Goal: Information Seeking & Learning: Find contact information

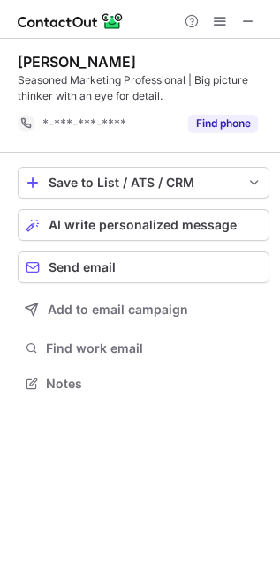
scroll to position [372, 280]
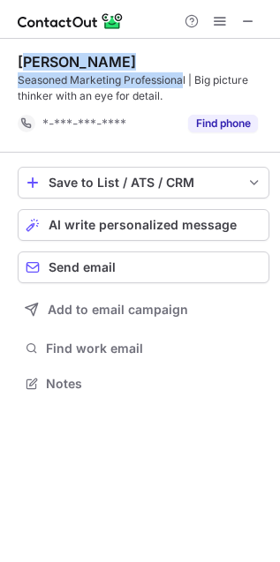
drag, startPoint x: 184, startPoint y: 78, endPoint x: 31, endPoint y: 66, distance: 153.2
click at [28, 66] on div "Kelly Triplett Seasoned Marketing Professional | Big picture thinker with an ey…" at bounding box center [144, 78] width 252 height 51
drag, startPoint x: 187, startPoint y: 77, endPoint x: 13, endPoint y: 64, distance: 174.4
click at [13, 64] on div "Kelly Triplett Seasoned Marketing Professional | Big picture thinker with an ey…" at bounding box center [140, 225] width 280 height 372
copy div "Kelly Triplett Seasoned Marketing Professional"
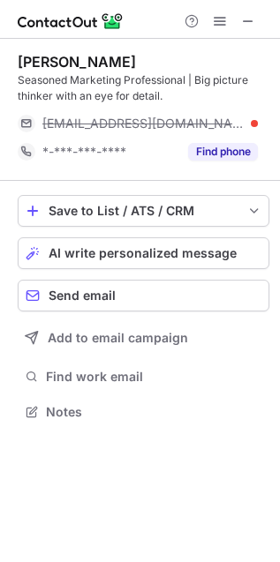
scroll to position [399, 280]
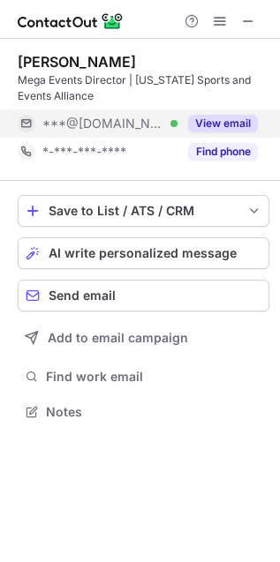
scroll to position [9, 9]
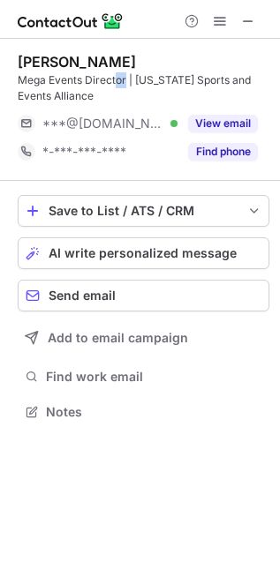
drag, startPoint x: 126, startPoint y: 79, endPoint x: 113, endPoint y: 74, distance: 14.3
click at [113, 74] on div "Mega Events Director | [US_STATE] Sports and Events Alliance" at bounding box center [144, 88] width 252 height 32
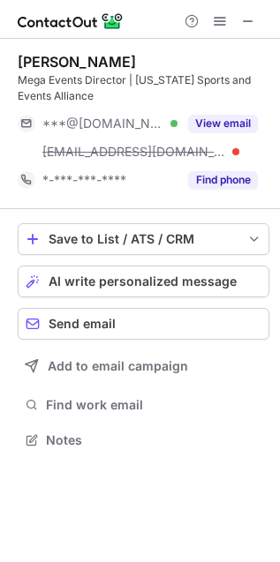
scroll to position [428, 280]
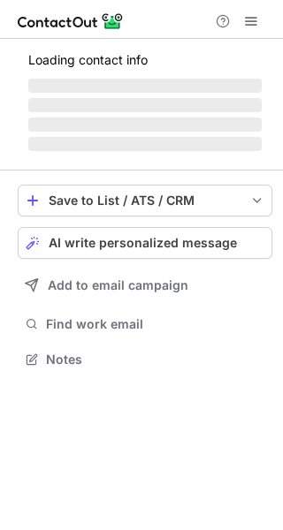
scroll to position [358, 283]
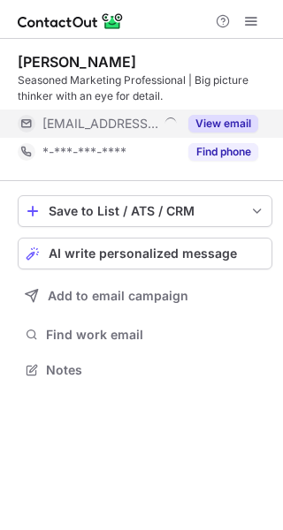
click at [129, 123] on span "[EMAIL_ADDRESS][DOMAIN_NAME]" at bounding box center [100, 124] width 116 height 16
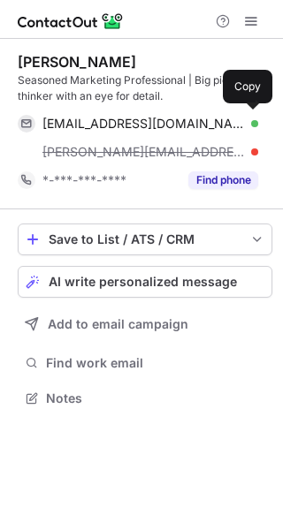
scroll to position [386, 283]
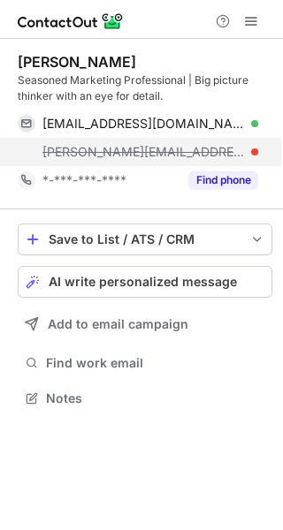
click at [94, 155] on span "[PERSON_NAME][EMAIL_ADDRESS][DOMAIN_NAME]" at bounding box center [143, 152] width 202 height 16
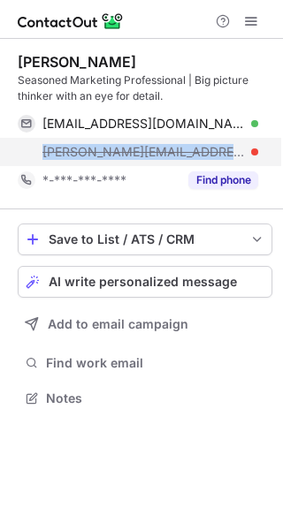
drag, startPoint x: 139, startPoint y: 148, endPoint x: 227, endPoint y: 158, distance: 87.9
click at [227, 158] on div "[PERSON_NAME][EMAIL_ADDRESS][DOMAIN_NAME]" at bounding box center [138, 152] width 240 height 28
copy span "[PERSON_NAME][EMAIL_ADDRESS][DOMAIN_NAME]"
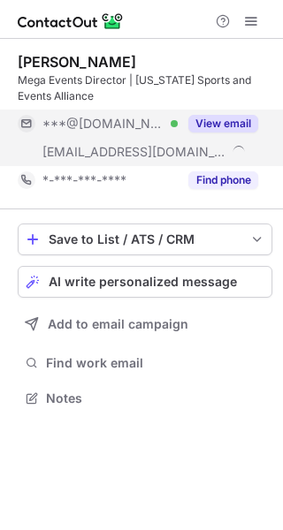
scroll to position [386, 283]
click at [136, 148] on span "[EMAIL_ADDRESS][DOMAIN_NAME]" at bounding box center [134, 152] width 184 height 16
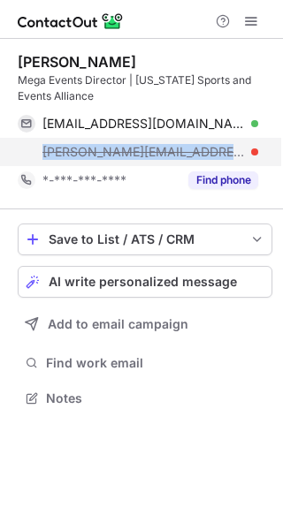
drag, startPoint x: 40, startPoint y: 149, endPoint x: 252, endPoint y: 153, distance: 211.9
click at [252, 153] on div "[PERSON_NAME][EMAIL_ADDRESS][DOMAIN_NAME]" at bounding box center [138, 152] width 240 height 28
copy span "[PERSON_NAME][EMAIL_ADDRESS][DOMAIN_NAME]"
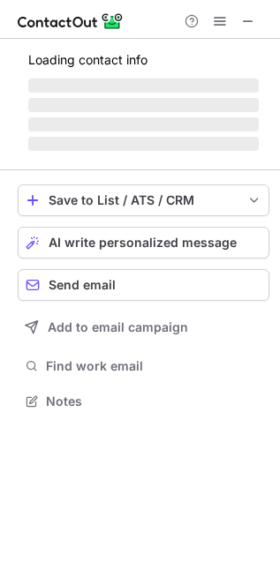
scroll to position [456, 280]
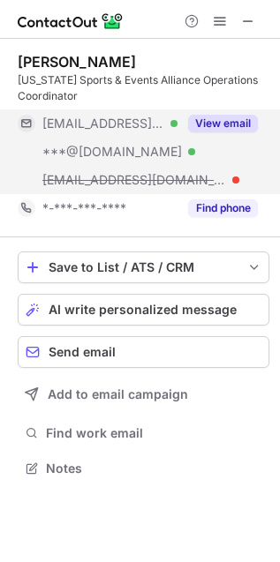
click at [95, 184] on span "***@phoenixfinalfour.com" at bounding box center [134, 180] width 184 height 16
click at [105, 182] on span "***@phoenixfinalfour.com" at bounding box center [134, 180] width 184 height 16
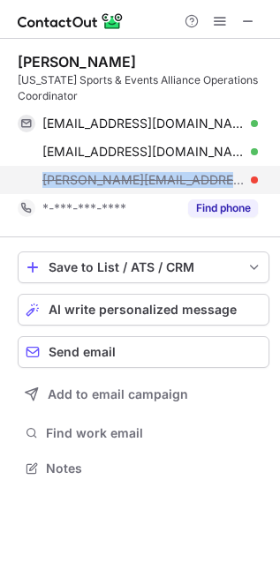
drag, startPoint x: 44, startPoint y: 177, endPoint x: 219, endPoint y: 181, distance: 174.8
click at [219, 181] on div "rhodes@phoenixfinalfour.com" at bounding box center [149, 180] width 215 height 16
copy span "rhodes@phoenixfinalfour.com"
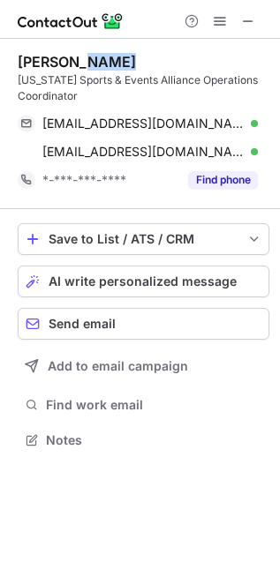
scroll to position [10, 9]
drag, startPoint x: 144, startPoint y: 62, endPoint x: 18, endPoint y: 65, distance: 126.3
click at [18, 65] on div "Rhodes Martin" at bounding box center [144, 62] width 252 height 18
copy div "Rhodes Martin"
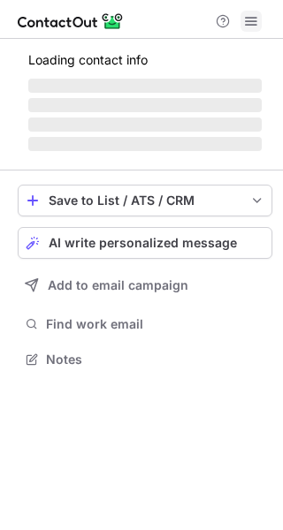
scroll to position [347, 283]
click at [251, 21] on span at bounding box center [251, 21] width 14 height 14
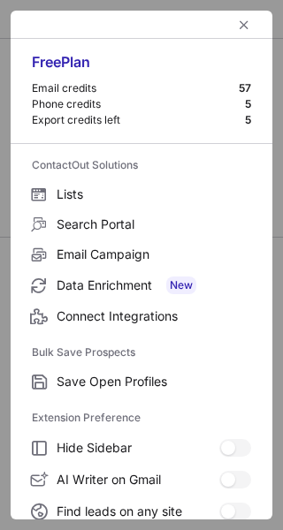
scroll to position [206, 0]
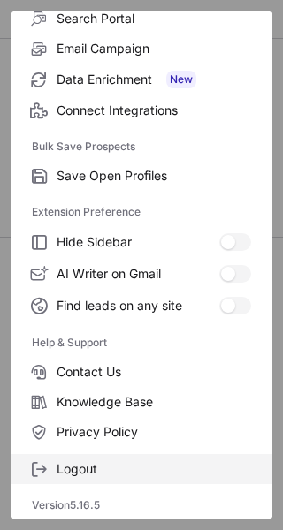
click at [113, 473] on span "Logout" at bounding box center [154, 469] width 194 height 16
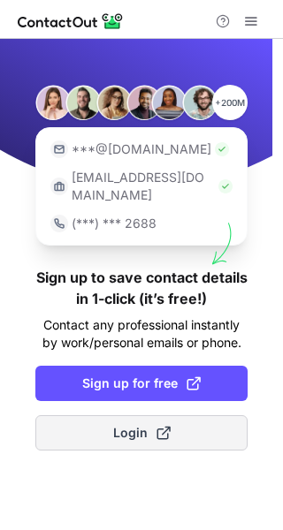
click at [131, 424] on span "Login" at bounding box center [141, 433] width 57 height 18
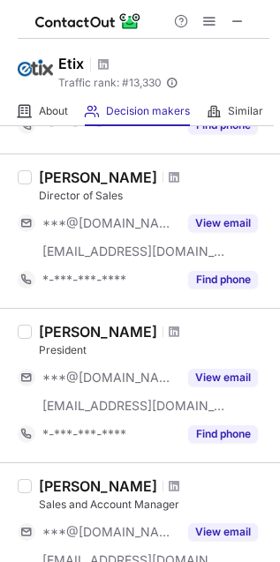
scroll to position [883, 0]
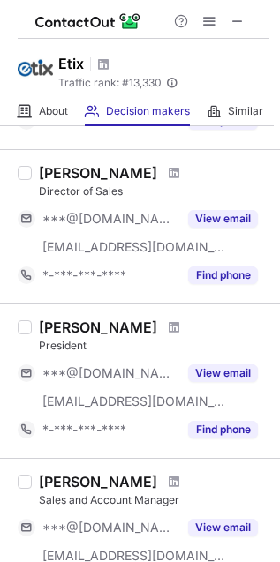
click at [169, 325] on div at bounding box center [174, 327] width 24 height 11
click at [169, 327] on span at bounding box center [174, 327] width 11 height 14
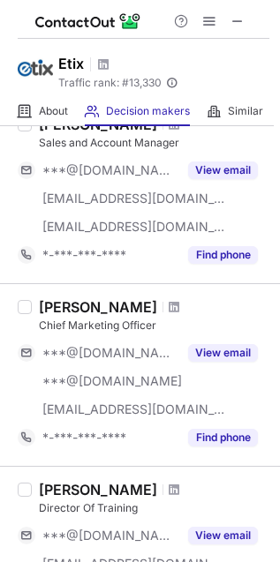
scroll to position [1275, 0]
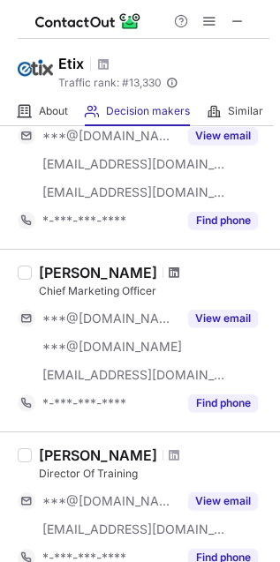
click at [169, 275] on span at bounding box center [174, 273] width 11 height 14
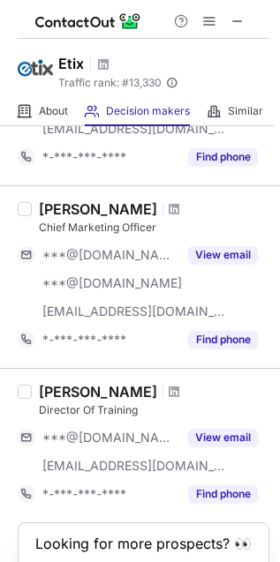
scroll to position [1373, 0]
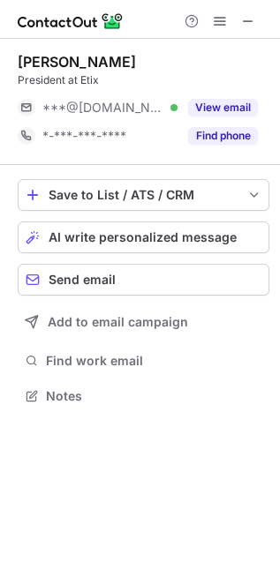
scroll to position [384, 280]
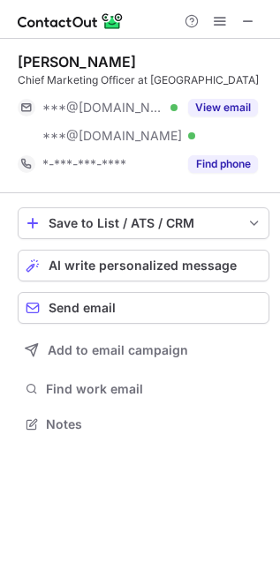
scroll to position [412, 280]
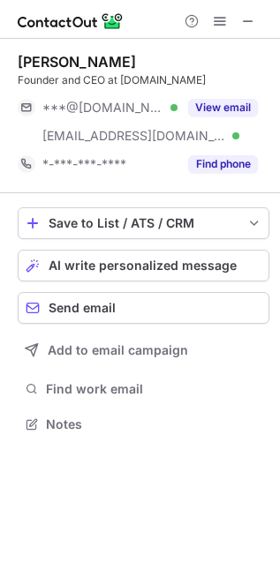
scroll to position [412, 280]
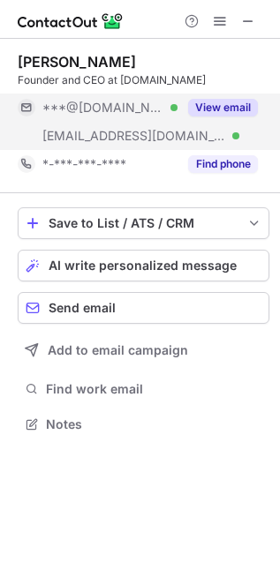
click at [124, 139] on div "[EMAIL_ADDRESS][DOMAIN_NAME] Verified" at bounding box center [109, 136] width 135 height 16
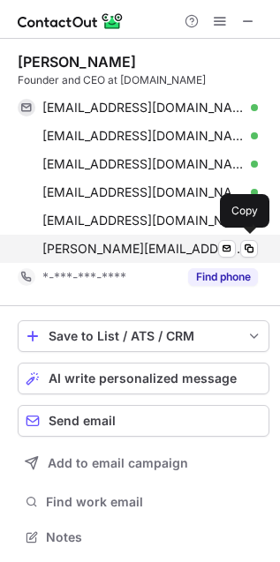
click at [109, 245] on span "[PERSON_NAME][EMAIL_ADDRESS][DOMAIN_NAME]" at bounding box center [143, 249] width 202 height 16
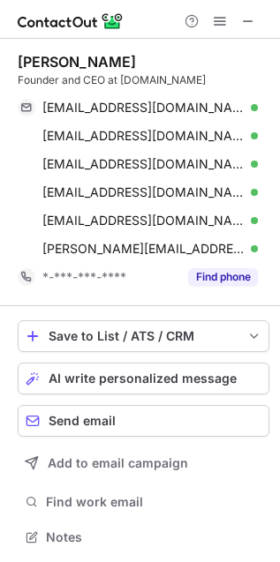
click at [109, 78] on div "Founder and CEO at [DOMAIN_NAME]" at bounding box center [144, 80] width 252 height 16
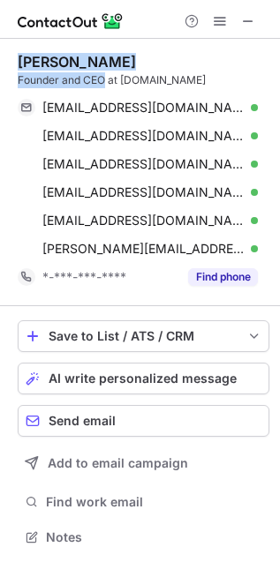
drag, startPoint x: 106, startPoint y: 77, endPoint x: 16, endPoint y: 57, distance: 92.1
click at [16, 57] on div "[PERSON_NAME] Founder and CEO at [DOMAIN_NAME] [EMAIL_ADDRESS][DOMAIN_NAME] Ver…" at bounding box center [140, 301] width 280 height 525
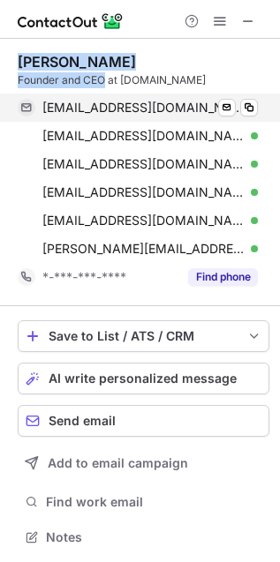
copy div "[PERSON_NAME] Founder and CEO"
